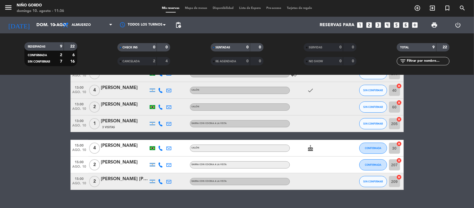
scroll to position [69, 0]
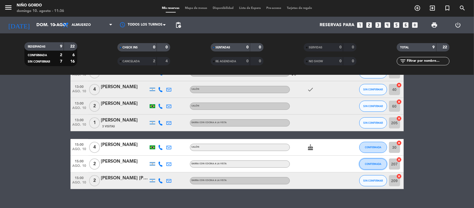
click at [375, 164] on span "CONFIRMADA" at bounding box center [373, 163] width 16 height 3
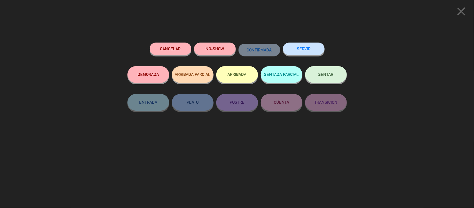
click at [168, 52] on button "Cancelar" at bounding box center [171, 48] width 42 height 12
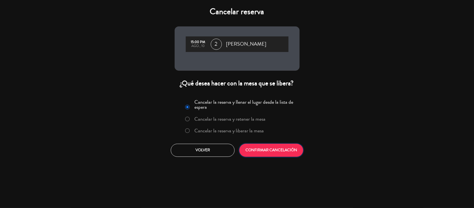
click at [242, 148] on button "CONFIRMAR CANCELACIÓN" at bounding box center [271, 150] width 64 height 13
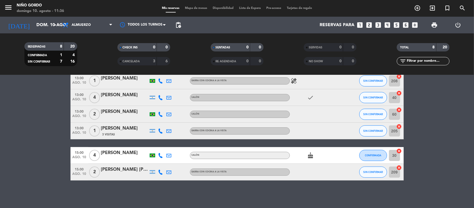
scroll to position [0, 0]
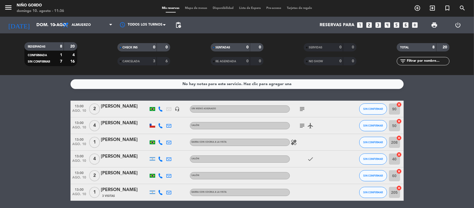
click at [195, 7] on span "Mapa de mesas" at bounding box center [196, 8] width 28 height 3
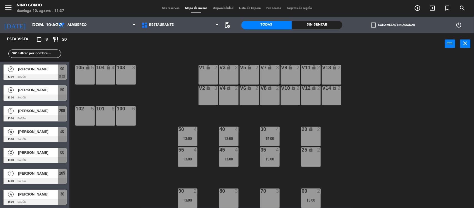
click at [166, 9] on span "Mis reservas" at bounding box center [170, 8] width 23 height 3
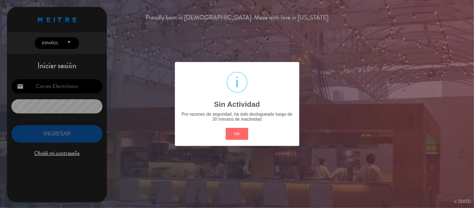
type input "[EMAIL_ADDRESS][DOMAIN_NAME]"
